Goal: Task Accomplishment & Management: Use online tool/utility

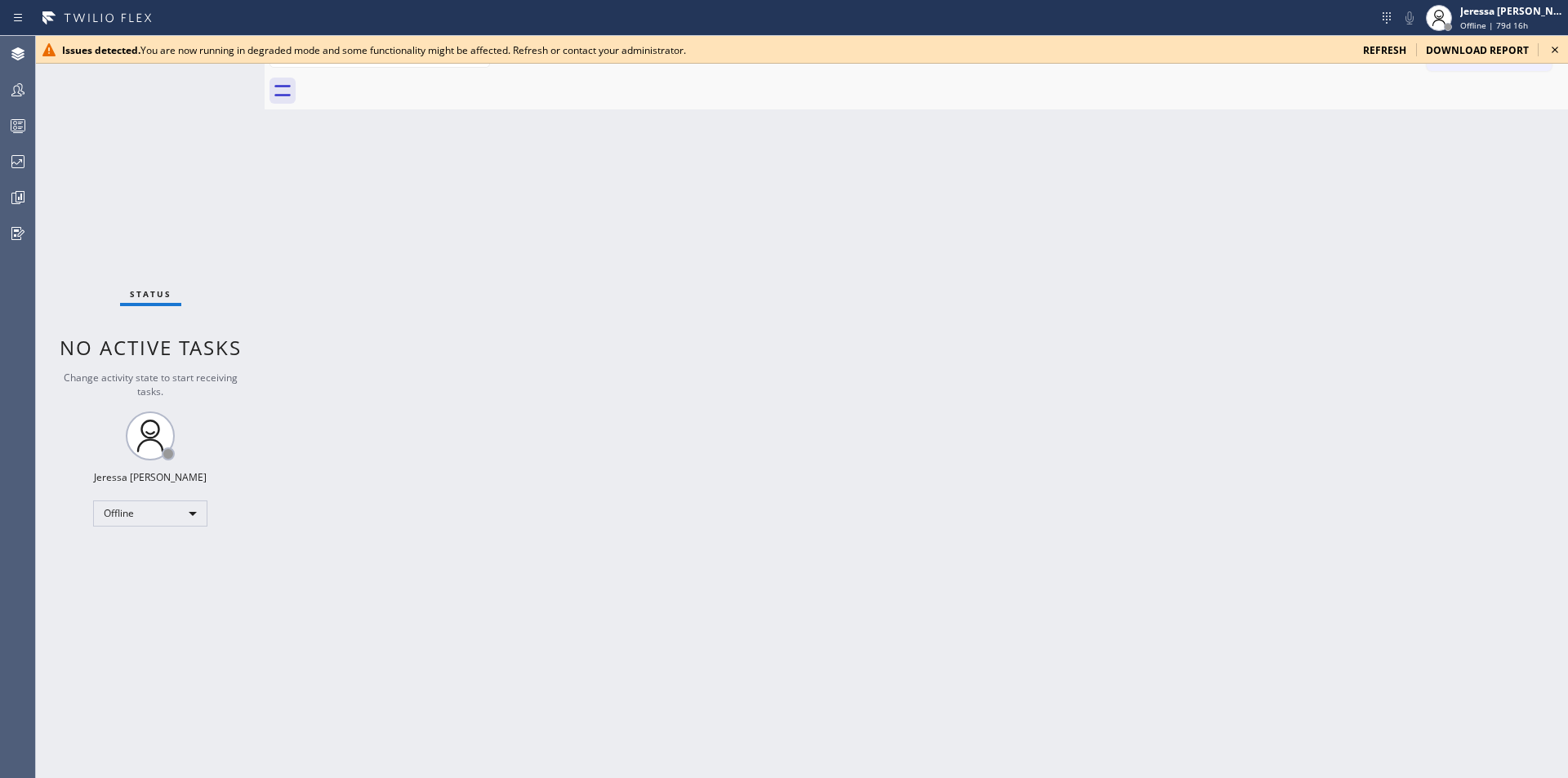
click at [1396, 53] on span "refresh" at bounding box center [1384, 50] width 43 height 13
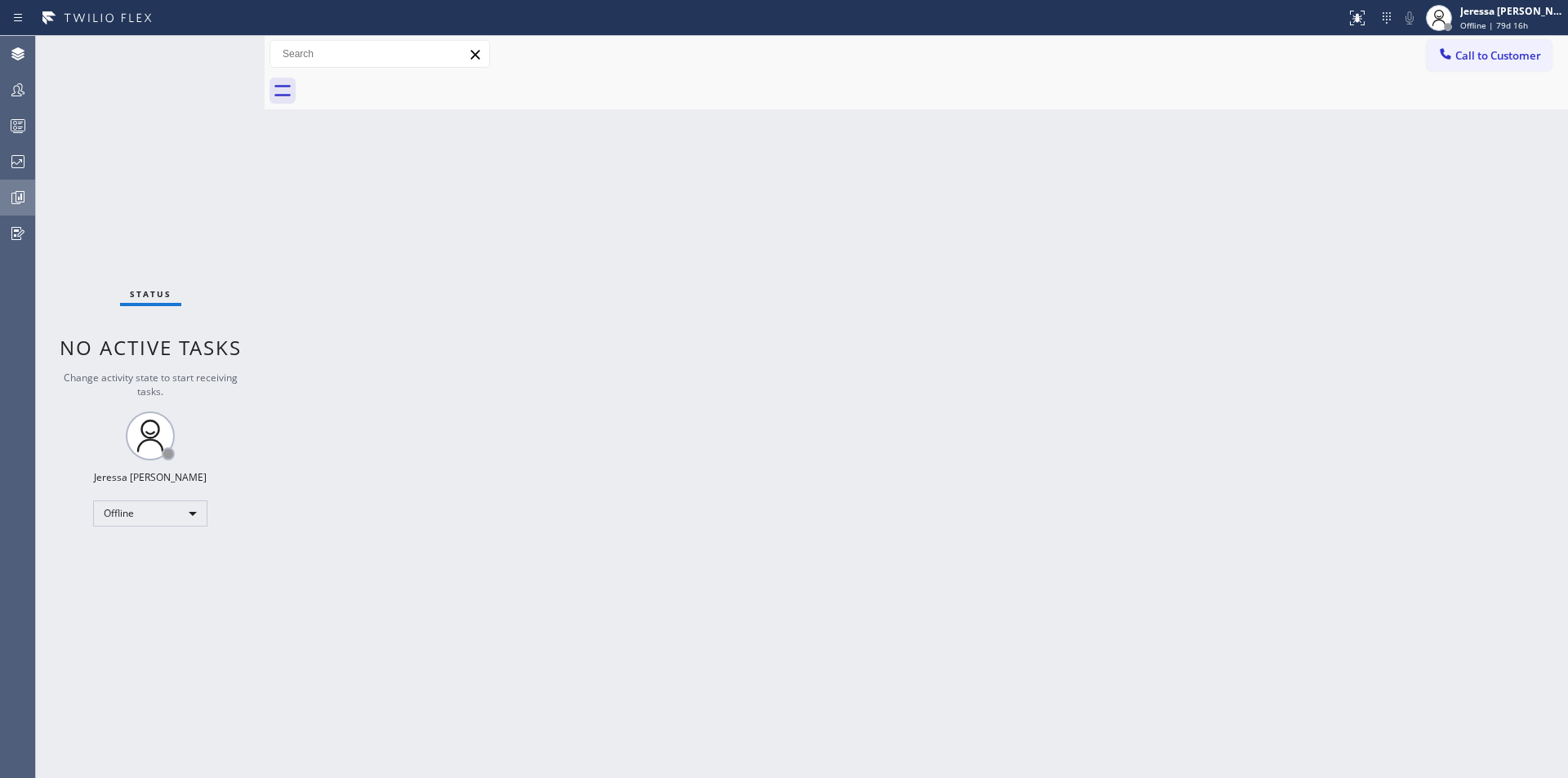
click at [22, 200] on icon at bounding box center [20, 196] width 4 height 7
